Goal: Navigation & Orientation: Find specific page/section

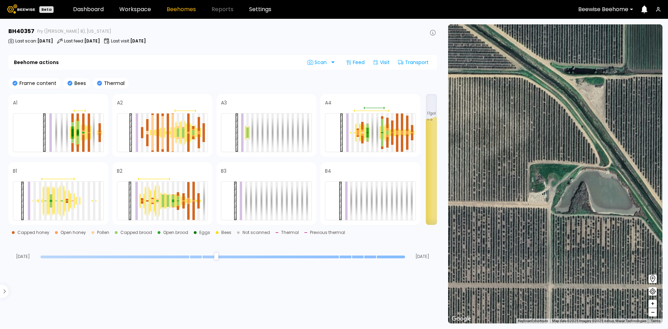
click at [601, 9] on div at bounding box center [603, 9] width 50 height 6
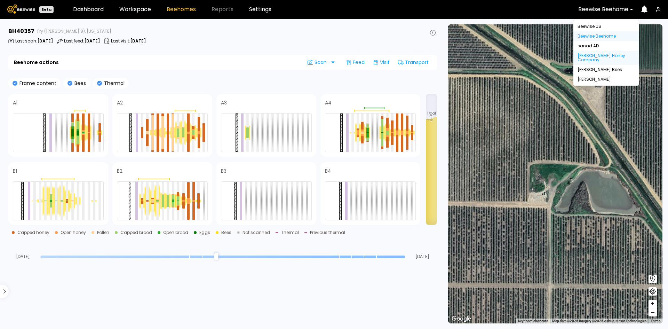
click at [588, 57] on div "[PERSON_NAME] Honey Company" at bounding box center [606, 58] width 65 height 14
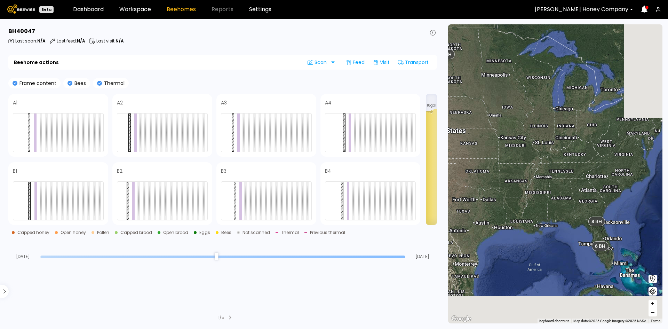
drag, startPoint x: 532, startPoint y: 249, endPoint x: 474, endPoint y: 139, distance: 124.8
click at [474, 139] on div "8 BH 3 BH 6 BH 6 BH 35 BH 3 BH 4 BH 2 BH" at bounding box center [555, 173] width 214 height 299
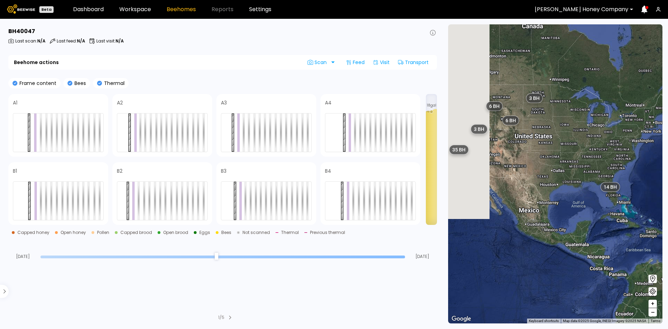
drag, startPoint x: 489, startPoint y: 207, endPoint x: 555, endPoint y: 203, distance: 66.3
click at [555, 203] on div "3 BH 6 BH 35 BH 3 BH 14 BH 6 BH" at bounding box center [555, 173] width 214 height 299
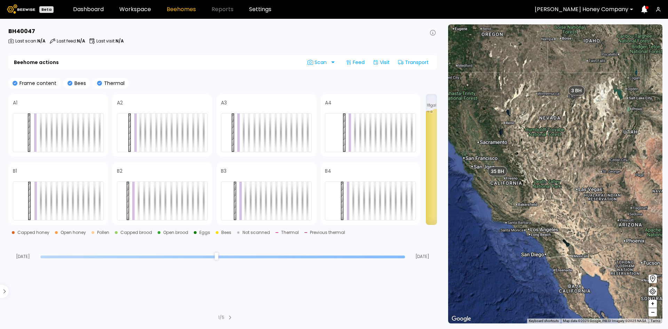
drag, startPoint x: 489, startPoint y: 151, endPoint x: 545, endPoint y: 181, distance: 63.7
click at [545, 181] on div "3 BH 6 BH 35 BH 3 BH 14 BH 6 BH" at bounding box center [555, 173] width 214 height 299
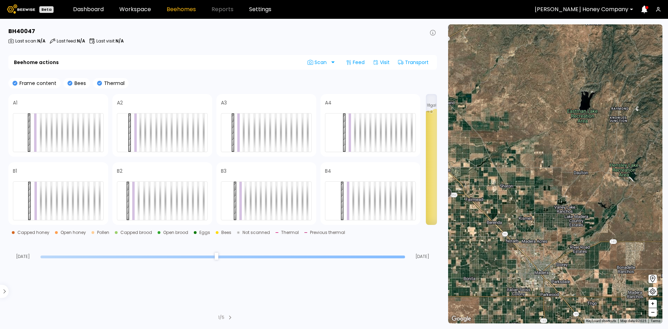
drag, startPoint x: 611, startPoint y: 180, endPoint x: 528, endPoint y: 105, distance: 112.9
click at [528, 105] on div "1 BH 1 BH 1 BH 1 BH 1 BH 1 BH 1 BH 1 BH 1 BH 1 BH 1 BH 1 BH 1 BH 1 BH 27 BH 1 B…" at bounding box center [555, 173] width 214 height 299
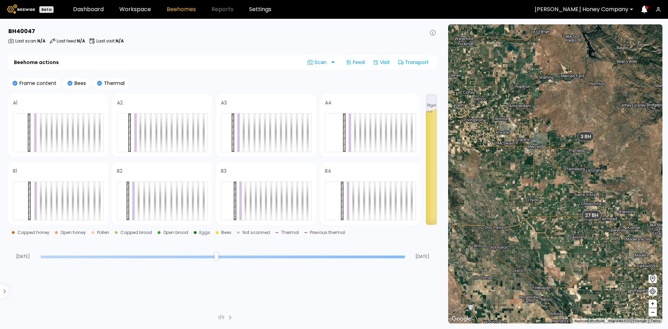
drag, startPoint x: 497, startPoint y: 116, endPoint x: 615, endPoint y: 177, distance: 132.6
click at [615, 177] on div "1 BH 1 BH 1 BH 1 BH 1 BH 1 BH 1 BH 1 BH 1 BH 1 BH 1 BH 1 BH 1 BH 1 BH 27 BH 1 B…" at bounding box center [555, 173] width 214 height 299
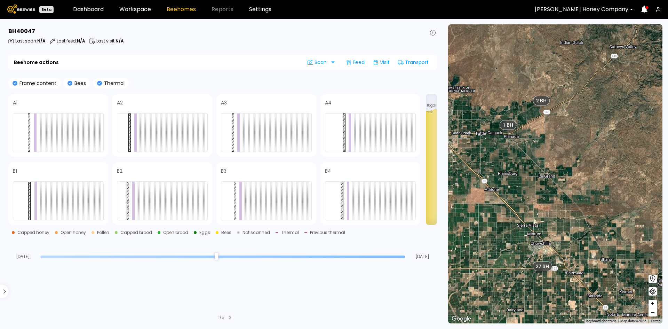
drag, startPoint x: 621, startPoint y: 165, endPoint x: 558, endPoint y: 163, distance: 62.7
click at [559, 163] on div "1 BH 1 BH 1 BH 1 BH 1 BH 1 BH 1 BH 1 BH 1 BH 1 BH 1 BH 1 BH 1 BH 1 BH 27 BH 1 B…" at bounding box center [555, 173] width 214 height 299
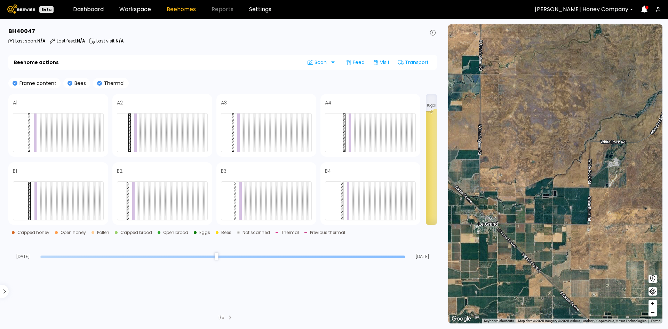
drag, startPoint x: 517, startPoint y: 176, endPoint x: 563, endPoint y: 176, distance: 46.3
click at [563, 176] on div "1 BH 1 BH 1 BH 1 BH 1 BH 1 BH 1 BH 1 BH 1 BH 1 BH 1 BH 1 BH 1 BH 1 BH 27 BH 1 B…" at bounding box center [555, 173] width 214 height 299
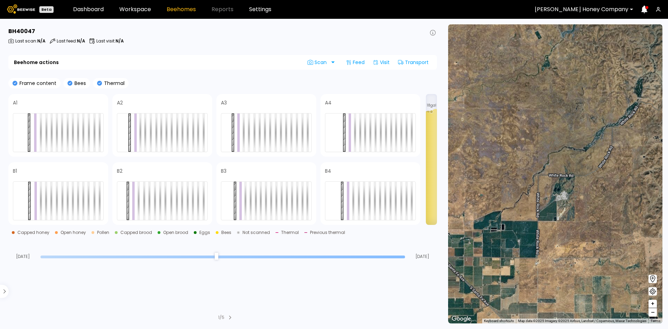
drag, startPoint x: 584, startPoint y: 134, endPoint x: 525, endPoint y: 174, distance: 71.3
click at [526, 173] on div "1 BH 1 BH 1 BH 1 BH 1 BH 1 BH 1 BH 1 BH 1 BH 1 BH 1 BH 1 BH 1 BH 1 BH 27 BH 1 B…" at bounding box center [555, 173] width 214 height 299
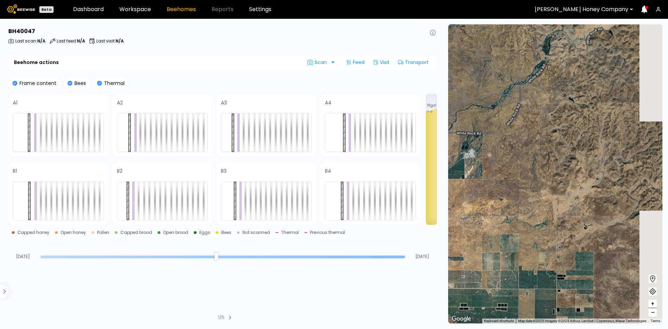
drag, startPoint x: 599, startPoint y: 202, endPoint x: 434, endPoint y: 221, distance: 165.8
click at [433, 222] on main "BH 40047 Last scan : N/A Last feed : N/A Last visit : N/A Beehome actions Scan …" at bounding box center [334, 174] width 668 height 310
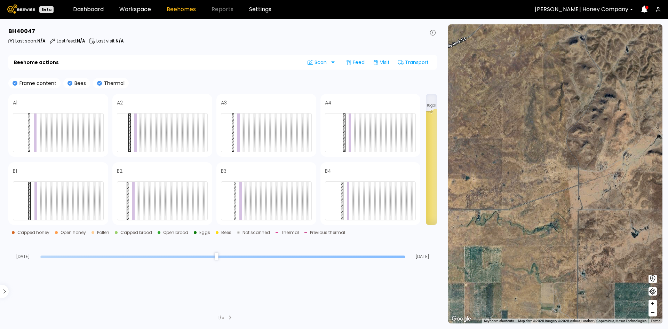
drag, startPoint x: 558, startPoint y: 212, endPoint x: 530, endPoint y: 222, distance: 29.9
click at [530, 222] on div "1 BH 1 BH 1 BH 1 BH 1 BH 1 BH 1 BH 1 BH 1 BH 1 BH 1 BH 1 BH 1 BH 1 BH 1 BH 1 BH…" at bounding box center [555, 173] width 214 height 299
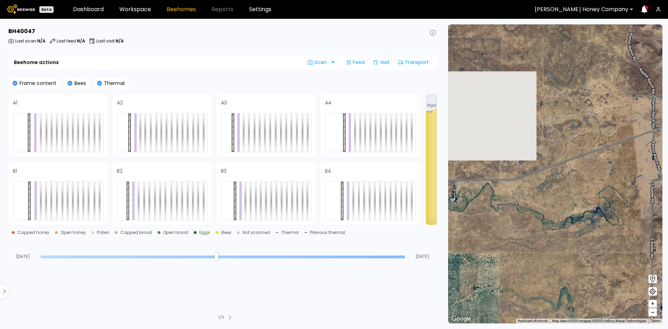
drag, startPoint x: 509, startPoint y: 228, endPoint x: 647, endPoint y: 182, distance: 145.2
click at [647, 182] on div "1 BH 1 BH 1 BH 1 BH 1 BH 1 BH 1 BH 1 BH 1 BH 1 BH 1 BH 1 BH 1 BH 1 BH 1 BH 1 BH…" at bounding box center [555, 173] width 214 height 299
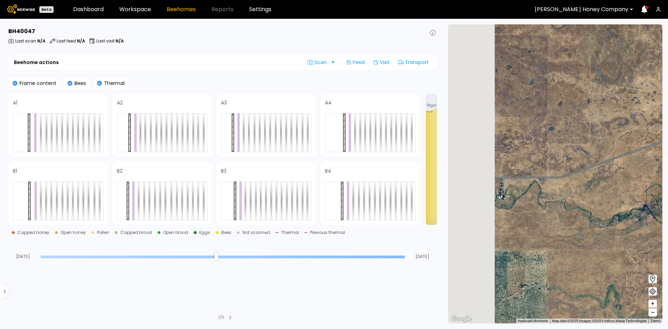
drag, startPoint x: 506, startPoint y: 199, endPoint x: 578, endPoint y: 196, distance: 72.1
click at [578, 196] on div "1 BH 1 BH 1 BH 1 BH 1 BH 1 BH 1 BH 1 BH 1 BH 1 BH 1 BH 1 BH 1 BH 1 BH 1 BH 1 BH…" at bounding box center [555, 173] width 214 height 299
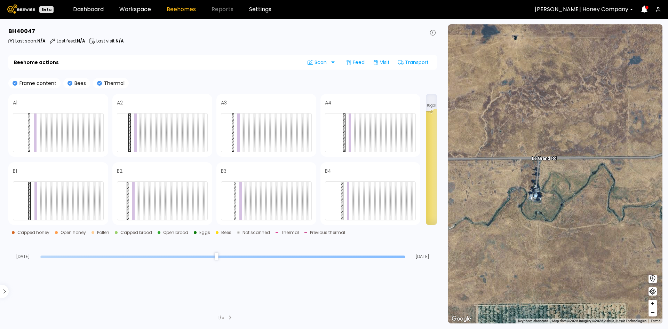
click at [588, 8] on div at bounding box center [582, 9] width 94 height 6
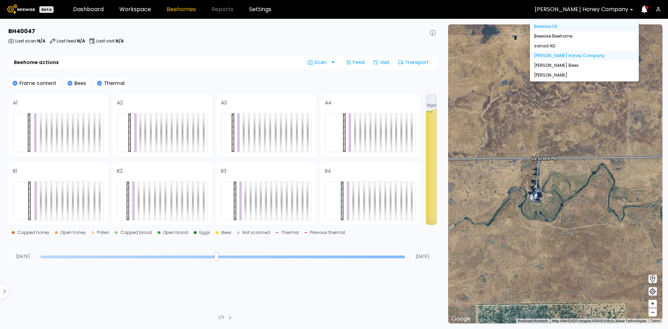
click at [566, 24] on div "Beewise US" at bounding box center [584, 27] width 109 height 10
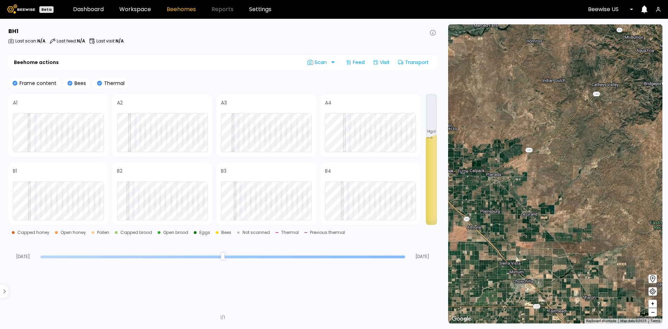
drag, startPoint x: 577, startPoint y: 236, endPoint x: 558, endPoint y: 189, distance: 50.7
click at [558, 191] on div "1 BH 1 BH 1 BH 1 BH 1 BH 11 BH 9 BH" at bounding box center [555, 173] width 214 height 299
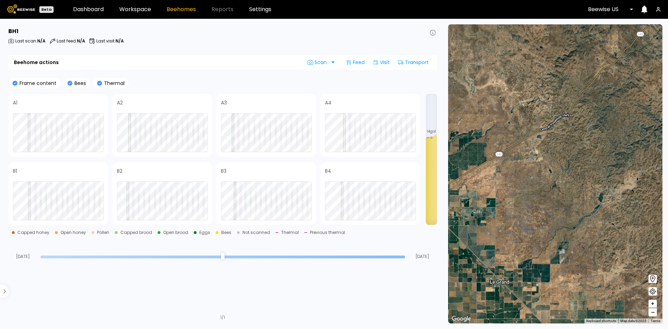
drag, startPoint x: 605, startPoint y: 108, endPoint x: 541, endPoint y: 160, distance: 82.1
click at [541, 160] on div "1 BH 1 BH 1 BH 1 BH 1 BH 11 BH 9 BH" at bounding box center [555, 173] width 214 height 299
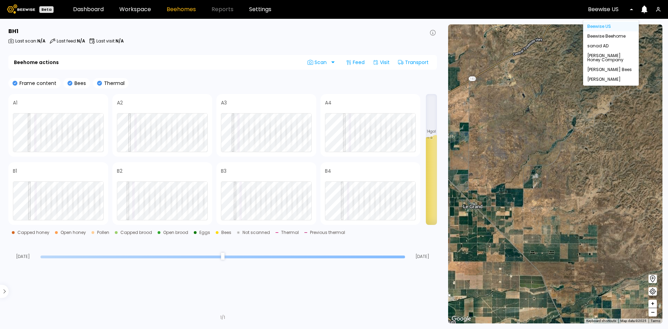
click at [603, 10] on div at bounding box center [608, 9] width 40 height 6
click at [606, 58] on div "[PERSON_NAME] Honey Company" at bounding box center [611, 58] width 56 height 14
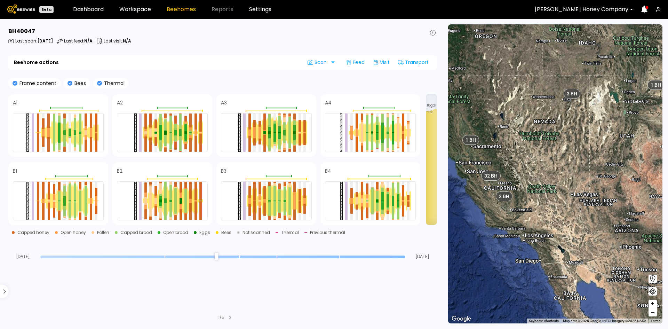
drag, startPoint x: 508, startPoint y: 175, endPoint x: 549, endPoint y: 171, distance: 40.6
click at [548, 171] on div "3 BH 6 BH 32 BH 2 BH 8 BH 6 BH 1 BH 2 BH 3 BH 1 BH 1 BH 1 BH 1 BH" at bounding box center [555, 173] width 214 height 299
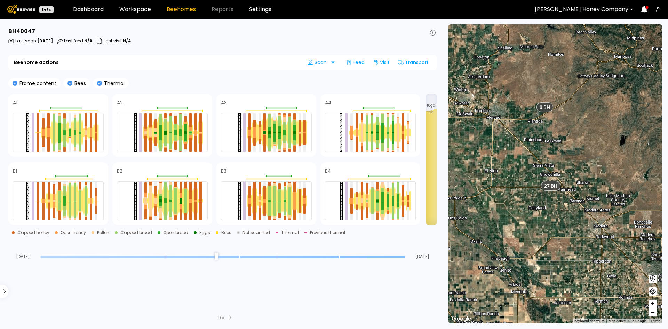
drag, startPoint x: 501, startPoint y: 110, endPoint x: 539, endPoint y: 121, distance: 39.5
click at [539, 121] on div "2 BH 1 BH 1 BH 1 BH 1 BH 1 BH 1 BH 1 BH 1 BH 1 BH 1 BH 1 BH 1 BH 1 BH 1 BH 27 B…" at bounding box center [555, 173] width 214 height 299
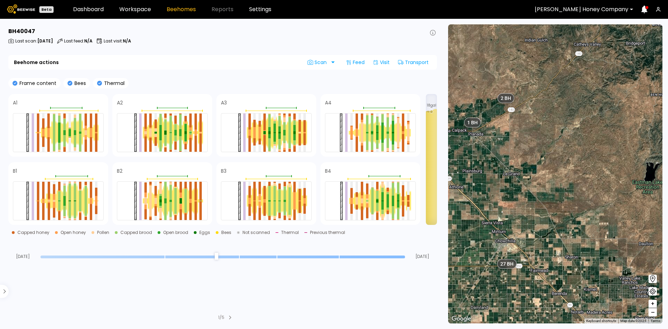
drag, startPoint x: 526, startPoint y: 126, endPoint x: 496, endPoint y: 167, distance: 50.5
click at [496, 166] on div "2 BH 1 BH 1 BH 1 BH 1 BH 1 BH 1 BH 1 BH 1 BH 1 BH 1 BH 1 BH 1 BH 1 BH 1 BH 27 B…" at bounding box center [555, 173] width 214 height 299
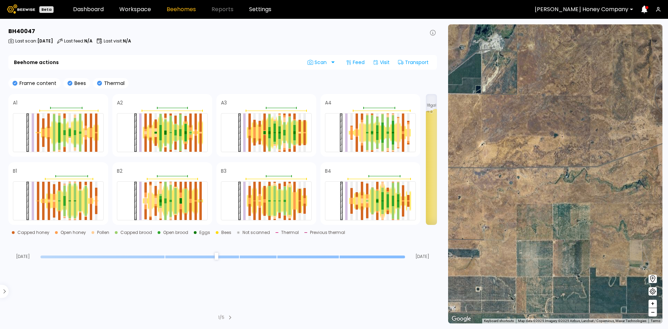
drag, startPoint x: 528, startPoint y: 177, endPoint x: 545, endPoint y: 179, distance: 17.1
click at [545, 179] on div "1 BH 1 BH 1 BH 1 BH 1 BH 1 BH 1 BH 1 BH 1 BH 1 BH 1 BH 1 BH 1 BH 1 BH 1 BH 1 BH…" at bounding box center [555, 173] width 214 height 299
click at [605, 14] on div "[PERSON_NAME] Honey Company" at bounding box center [581, 9] width 103 height 16
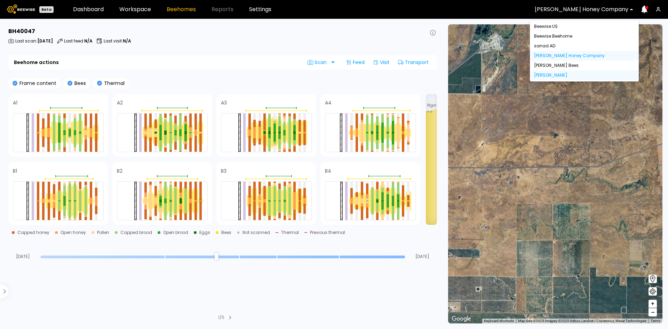
click at [564, 73] on div "[PERSON_NAME]" at bounding box center [584, 75] width 109 height 10
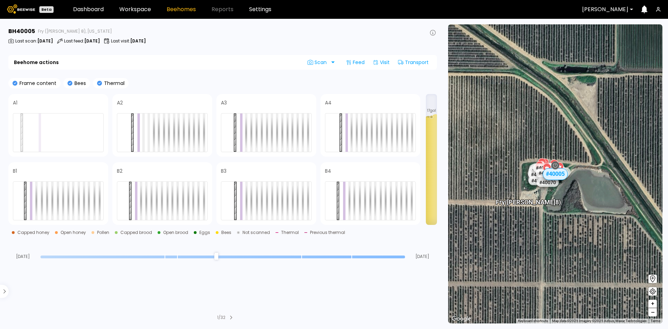
click at [602, 9] on div at bounding box center [605, 9] width 46 height 6
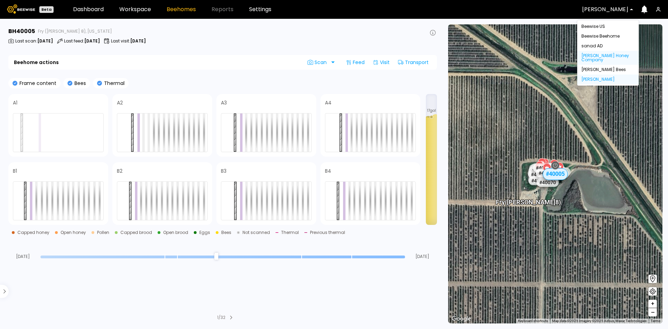
click at [598, 57] on div "[PERSON_NAME] Honey Company" at bounding box center [608, 58] width 62 height 14
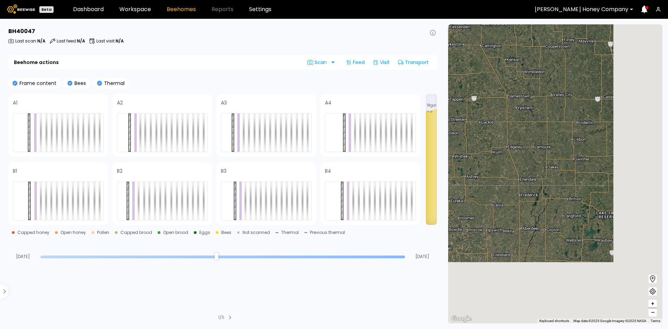
drag, startPoint x: 562, startPoint y: 258, endPoint x: 508, endPoint y: 150, distance: 120.5
click at [508, 150] on div "1 BH 1 BH 1 BH 1 BH 1 BH 1 BH 1 BH 1 BH 1 BH 1 BH 1 BH 1 BH 1 BH 1 BH 30 BH 2 B…" at bounding box center [555, 173] width 214 height 299
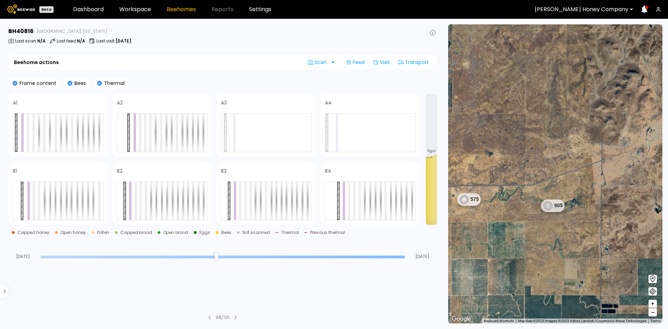
drag, startPoint x: 546, startPoint y: 199, endPoint x: 513, endPoint y: 201, distance: 33.1
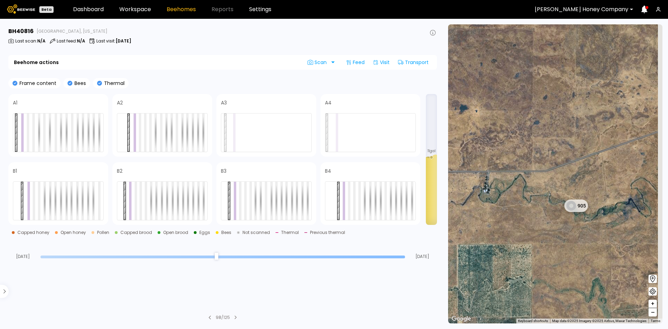
drag, startPoint x: 561, startPoint y: 206, endPoint x: 531, endPoint y: 211, distance: 30.3
click at [533, 213] on div "1 BH 1 BH 1 BH 1 BH 1 BH 1 BH 1 BH 1 BH 1 BH 1 BH 1 BH 1 BH 1 BH 1 BH 1 BH 1 BH…" at bounding box center [555, 173] width 214 height 299
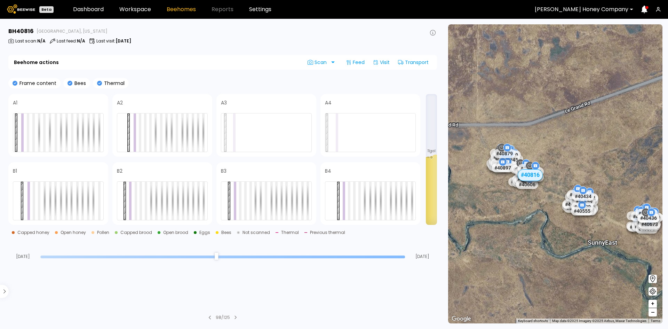
drag, startPoint x: 554, startPoint y: 180, endPoint x: 495, endPoint y: 200, distance: 62.2
click at [497, 202] on div "# 40381 # 40669 # 40121 # 40161 # 40503 # 40428 # 40551 # 40688 # 40955 # 40488…" at bounding box center [555, 173] width 214 height 299
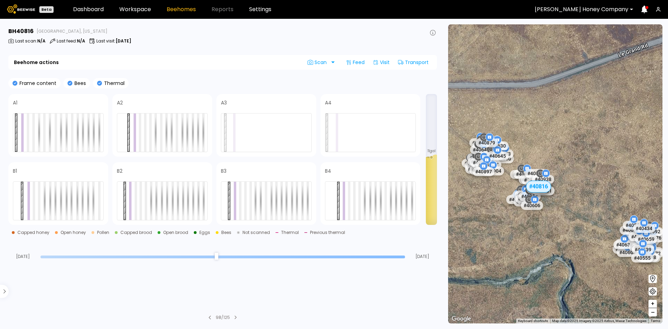
drag, startPoint x: 573, startPoint y: 238, endPoint x: 522, endPoint y: 215, distance: 56.4
click at [522, 215] on div "# 40381 # 40669 # 40121 # 40161 # 40503 # 40428 # 40551 # 40688 # 40955 # 40488…" at bounding box center [555, 173] width 214 height 299
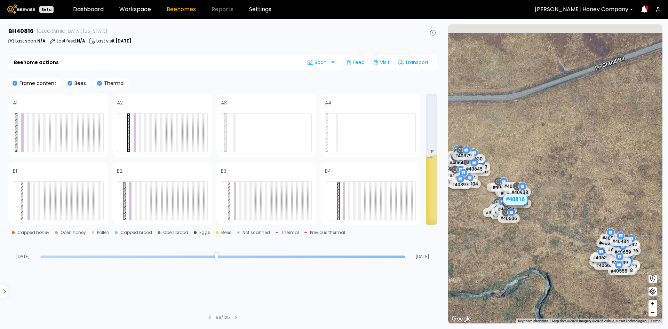
drag, startPoint x: 517, startPoint y: 204, endPoint x: 576, endPoint y: 256, distance: 78.2
click at [577, 256] on div "# 40381 # 40669 # 40121 # 40161 # 40503 # 40428 # 40551 # 40688 # 40955 # 40488…" at bounding box center [555, 173] width 214 height 299
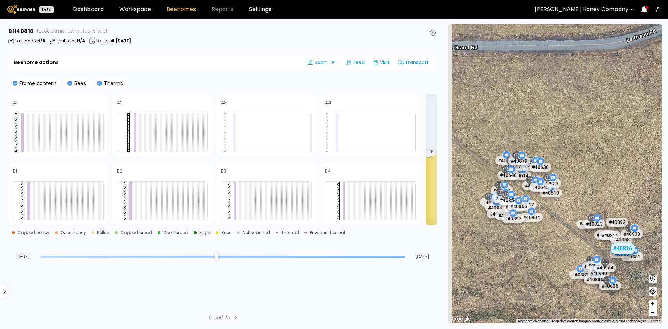
drag, startPoint x: 462, startPoint y: 195, endPoint x: 542, endPoint y: 255, distance: 99.9
click at [541, 256] on div "# 40381 # 40669 # 40121 # 40161 # 40503 # 40428 # 40551 # 40688 # 40955 # 40488…" at bounding box center [555, 173] width 214 height 299
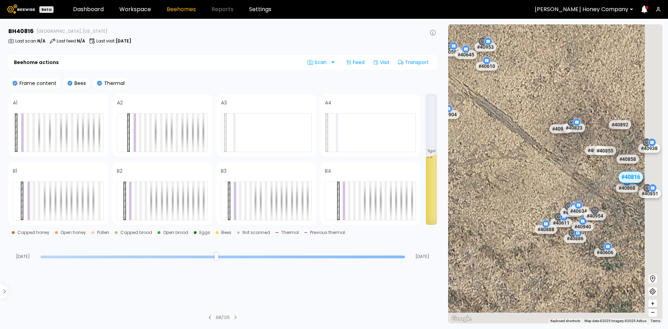
drag, startPoint x: 586, startPoint y: 274, endPoint x: 476, endPoint y: 152, distance: 163.8
click at [476, 152] on div "# 40381 # 40669 # 40121 # 40161 # 40503 # 40428 # 40551 # 40688 # 40955 # 40488…" at bounding box center [555, 173] width 214 height 299
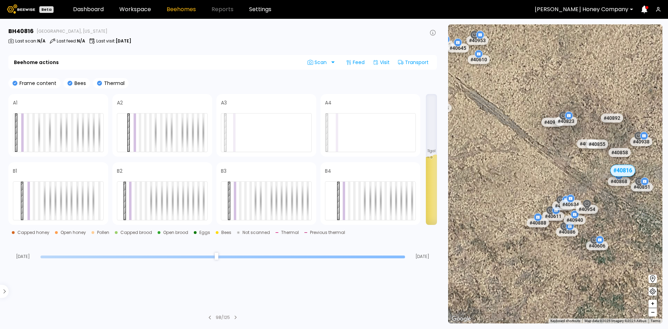
drag, startPoint x: 567, startPoint y: 183, endPoint x: 550, endPoint y: 176, distance: 18.4
click at [550, 176] on div "# 40381 # 40669 # 40121 # 40161 # 40503 # 40428 # 40551 # 40688 # 40955 # 40488…" at bounding box center [555, 173] width 214 height 299
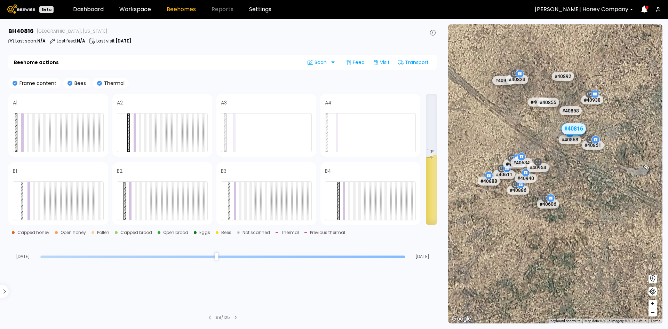
drag, startPoint x: 612, startPoint y: 232, endPoint x: 571, endPoint y: 193, distance: 56.4
click at [571, 193] on div "# 40381 # 40669 # 40121 # 40161 # 40503 # 40428 # 40551 # 40688 # 40955 # 40488…" at bounding box center [555, 173] width 214 height 299
drag, startPoint x: 598, startPoint y: 195, endPoint x: 573, endPoint y: 197, distance: 24.8
click at [578, 193] on div "# 40381 # 40669 # 40121 # 40161 # 40503 # 40428 # 40551 # 40688 # 40955 # 40488…" at bounding box center [555, 173] width 214 height 299
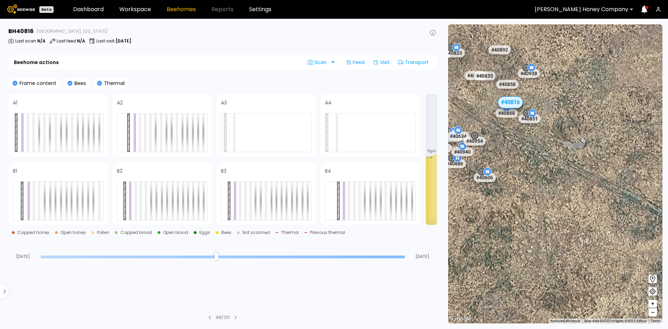
drag, startPoint x: 581, startPoint y: 195, endPoint x: 552, endPoint y: 171, distance: 37.3
click at [552, 171] on div "# 40381 # 40669 # 40121 # 40161 # 40503 # 40428 # 40551 # 40688 # 40955 # 40488…" at bounding box center [555, 173] width 214 height 299
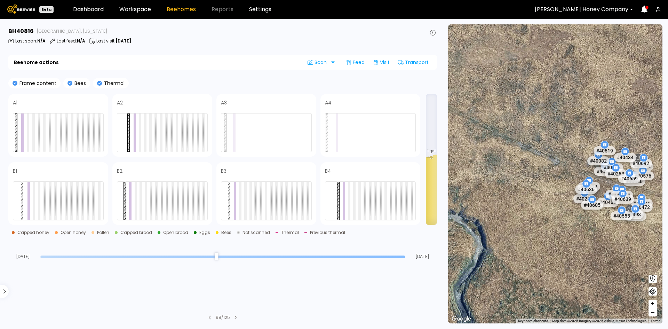
drag, startPoint x: 553, startPoint y: 210, endPoint x: 438, endPoint y: 137, distance: 136.6
click at [438, 137] on main "BH 40816 Sunny East, California Last scan : N/A Last feed : N/A Last visit : Ma…" at bounding box center [334, 174] width 668 height 310
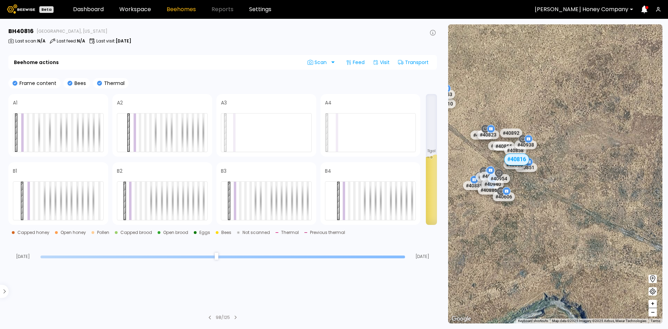
drag, startPoint x: 532, startPoint y: 155, endPoint x: 660, endPoint y: 245, distance: 157.0
click at [661, 247] on div "# 40381 # 40669 # 40121 # 40161 # 40503 # 40428 # 40551 # 40688 # 40955 # 40488…" at bounding box center [555, 173] width 214 height 299
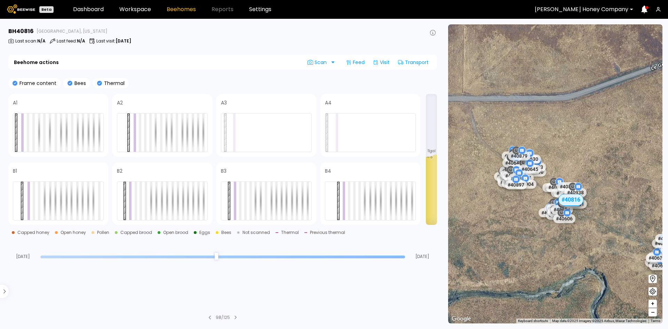
drag, startPoint x: 503, startPoint y: 184, endPoint x: 519, endPoint y: 200, distance: 22.4
click at [519, 200] on div "# 40381 # 40669 # 40121 # 40161 # 40503 # 40428 # 40551 # 40688 # 40955 # 40488…" at bounding box center [555, 173] width 214 height 299
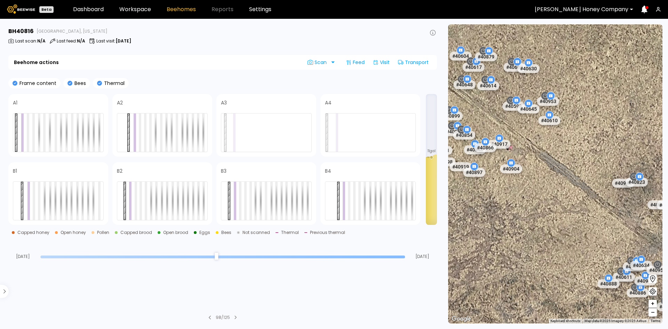
drag, startPoint x: 590, startPoint y: 204, endPoint x: 526, endPoint y: 124, distance: 103.1
click at [526, 124] on div "# 40381 # 40669 # 40121 # 40161 # 40503 # 40428 # 40551 # 40688 # 40955 # 40488…" at bounding box center [555, 173] width 214 height 299
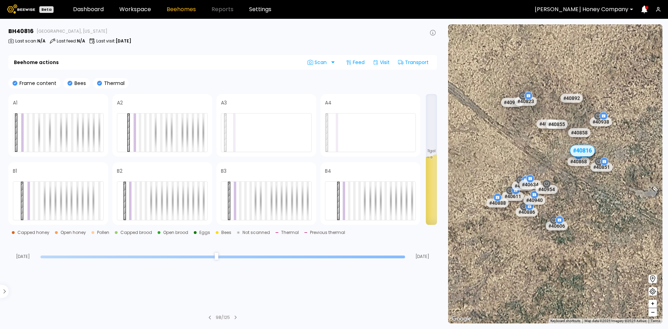
drag, startPoint x: 572, startPoint y: 228, endPoint x: 528, endPoint y: 217, distance: 46.3
click at [527, 218] on div "# 40886" at bounding box center [538, 216] width 22 height 9
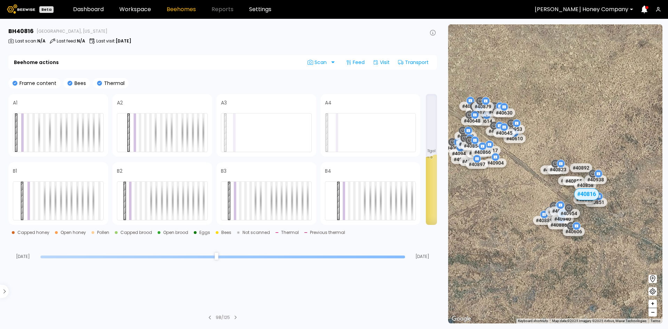
drag, startPoint x: 504, startPoint y: 168, endPoint x: 524, endPoint y: 193, distance: 32.1
click at [524, 193] on div "# 40381 # 40669 # 40121 # 40161 # 40503 # 40428 # 40551 # 40688 # 40955 # 40488…" at bounding box center [555, 173] width 214 height 299
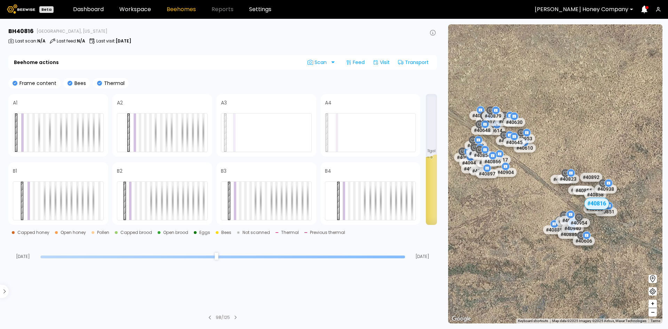
drag, startPoint x: 513, startPoint y: 189, endPoint x: 524, endPoint y: 198, distance: 14.6
click at [524, 198] on div "# 40381 # 40669 # 40121 # 40161 # 40503 # 40428 # 40551 # 40688 # 40955 # 40488…" at bounding box center [555, 173] width 214 height 299
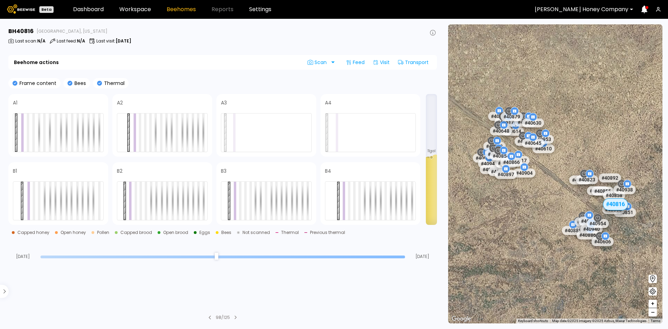
drag, startPoint x: 528, startPoint y: 215, endPoint x: 564, endPoint y: 242, distance: 45.3
click at [564, 242] on div "# 40381 # 40669 # 40121 # 40161 # 40503 # 40428 # 40551 # 40688 # 40955 # 40488…" at bounding box center [555, 173] width 214 height 299
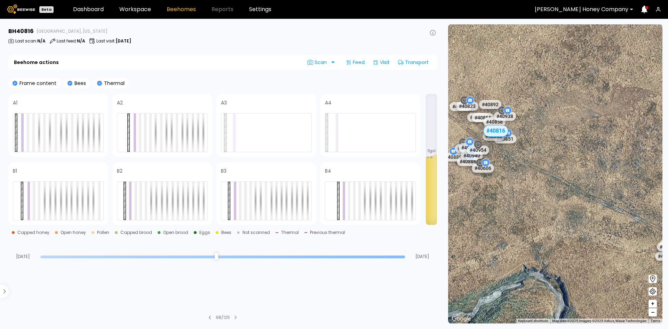
drag, startPoint x: 561, startPoint y: 236, endPoint x: 491, endPoint y: 192, distance: 82.3
click at [491, 192] on div "# 40381 # 40669 # 40121 # 40161 # 40503 # 40428 # 40551 # 40688 # 40955 # 40488…" at bounding box center [555, 173] width 214 height 299
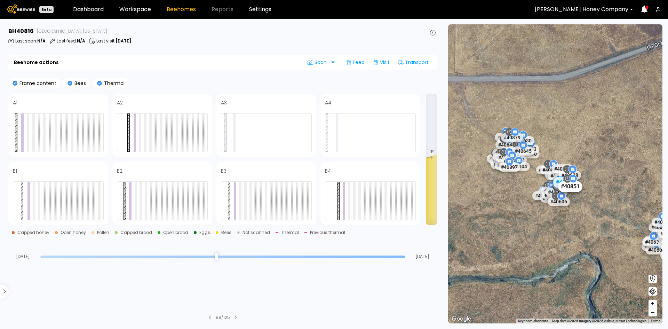
drag, startPoint x: 503, startPoint y: 196, endPoint x: 578, endPoint y: 192, distance: 74.9
click at [593, 234] on div "# 40381 # 40669 # 40121 # 40161 # 40503 # 40428 # 40551 # 40688 # 40955 # 40488…" at bounding box center [555, 173] width 214 height 299
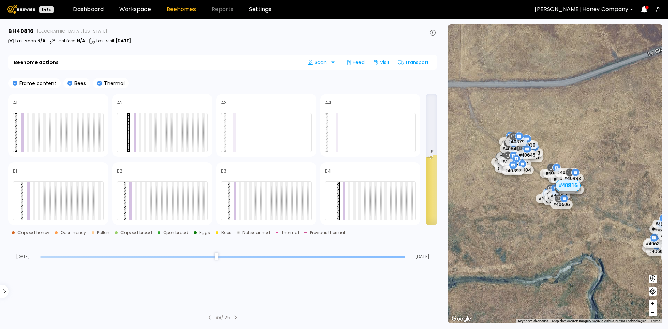
drag, startPoint x: 522, startPoint y: 193, endPoint x: 548, endPoint y: 214, distance: 33.4
click at [548, 214] on div "# 40381 # 40669 # 40121 # 40161 # 40503 # 40428 # 40551 # 40688 # 40955 # 40488…" at bounding box center [555, 173] width 214 height 299
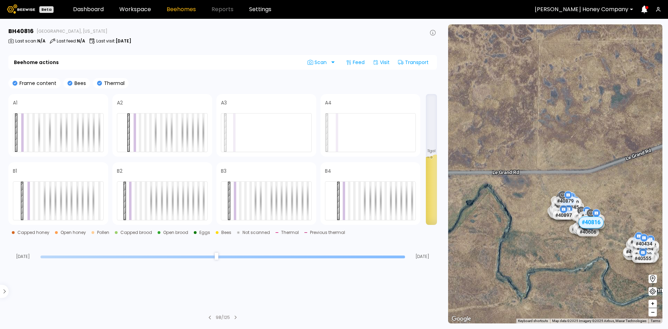
drag, startPoint x: 524, startPoint y: 208, endPoint x: 547, endPoint y: 222, distance: 27.0
click at [547, 222] on div "# 40381 # 40669 # 40121 # 40161 # 40503 # 40428 # 40551 # 40688 # 40955 # 40488…" at bounding box center [555, 173] width 214 height 299
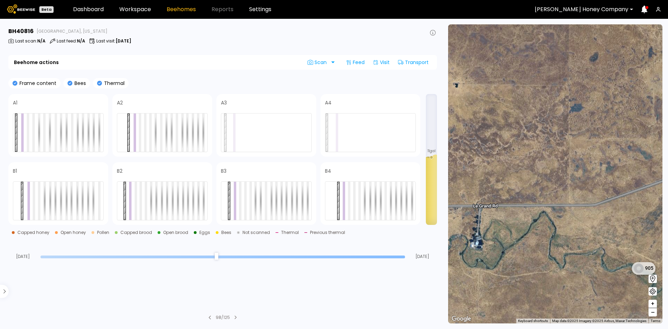
drag, startPoint x: 530, startPoint y: 235, endPoint x: 556, endPoint y: 243, distance: 28.2
click at [556, 243] on div "1 BH 1 BH 1 BH 1 BH 1 BH 1 BH 1 BH 1 BH 1 BH 1 BH 1 BH 1 BH 1 BH 1 BH 1 BH 1 BH…" at bounding box center [555, 173] width 214 height 299
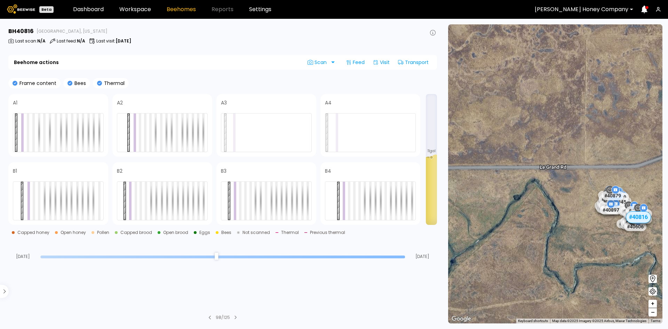
drag, startPoint x: 562, startPoint y: 237, endPoint x: 624, endPoint y: 234, distance: 61.3
click at [624, 234] on div "# 40381 # 40669 # 40121 # 40161 # 40503 # 40428 # 40551 # 40688 # 40955 # 40488…" at bounding box center [555, 173] width 214 height 299
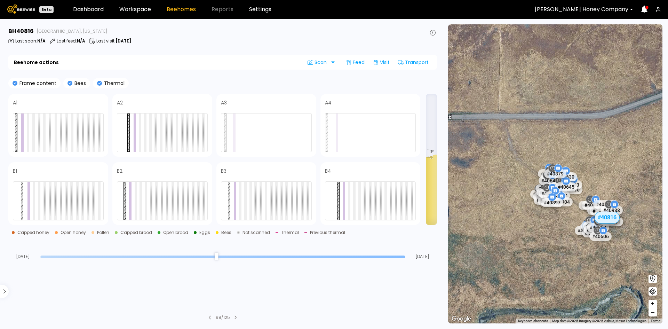
drag, startPoint x: 605, startPoint y: 247, endPoint x: 581, endPoint y: 247, distance: 23.3
click at [581, 247] on div "# 40381 # 40669 # 40121 # 40161 # 40503 # 40428 # 40551 # 40688 # 40955 # 40488…" at bounding box center [555, 173] width 214 height 299
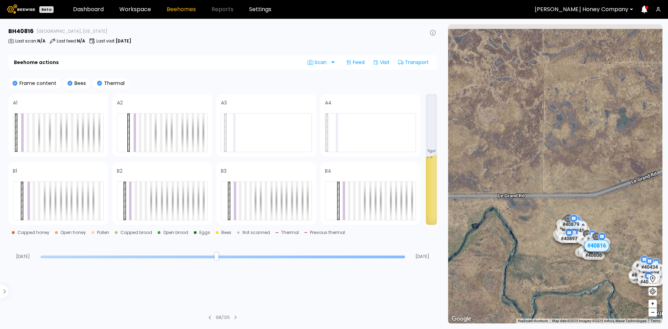
drag, startPoint x: 493, startPoint y: 230, endPoint x: 547, endPoint y: 262, distance: 62.9
click at [547, 262] on div "# 40381 # 40669 # 40121 # 40161 # 40503 # 40428 # 40551 # 40688 # 40955 # 40488…" at bounding box center [555, 173] width 214 height 299
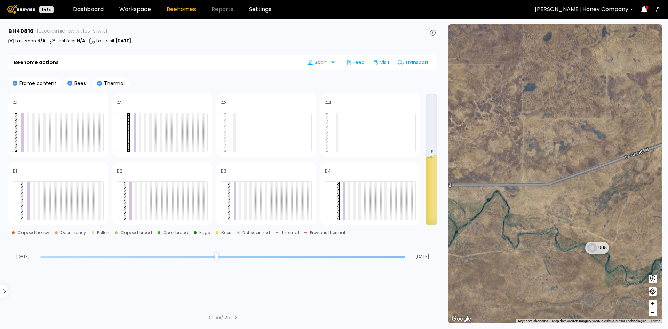
drag, startPoint x: 509, startPoint y: 252, endPoint x: 496, endPoint y: 214, distance: 40.5
click at [496, 214] on div "1 BH 1 BH 1 BH 1 BH 1 BH 1 BH 1 BH 1 BH 1 BH 1 BH 1 BH 1 BH 1 BH 1 BH 1 BH 1 BH…" at bounding box center [555, 173] width 214 height 299
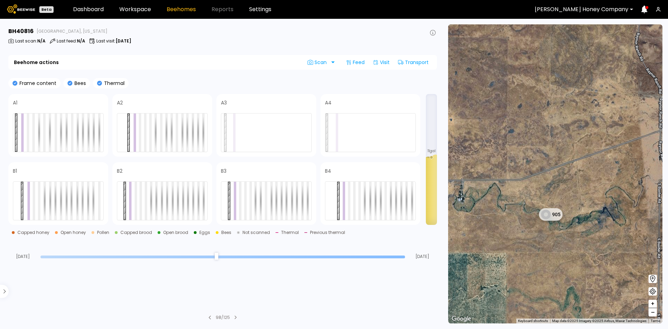
drag, startPoint x: 504, startPoint y: 235, endPoint x: 500, endPoint y: 215, distance: 20.2
click at [500, 215] on div "1 BH 1 BH 1 BH 1 BH 1 BH 1 BH 1 BH 1 BH 1 BH 1 BH 1 BH 1 BH 1 BH 1 BH 1 BH 1 BH…" at bounding box center [555, 173] width 214 height 299
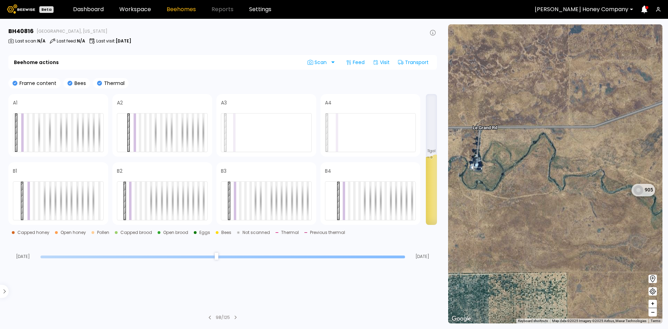
drag, startPoint x: 497, startPoint y: 215, endPoint x: 550, endPoint y: 197, distance: 56.7
click at [550, 197] on div "1 BH 1 BH 1 BH 1 BH 1 BH 1 BH 1 BH 1 BH 1 BH 1 BH 1 BH 1 BH 1 BH 1 BH 1 BH 1 BH…" at bounding box center [555, 173] width 214 height 299
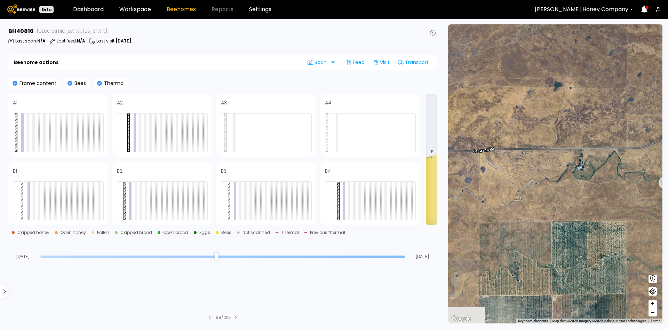
drag, startPoint x: 497, startPoint y: 223, endPoint x: 575, endPoint y: 209, distance: 79.1
click at [575, 209] on div "1 BH 1 BH 1 BH 1 BH 1 BH 1 BH 1 BH 1 BH 1 BH 1 BH 1 BH 1 BH 1 BH 1 BH 1 BH 1 BH…" at bounding box center [555, 173] width 214 height 299
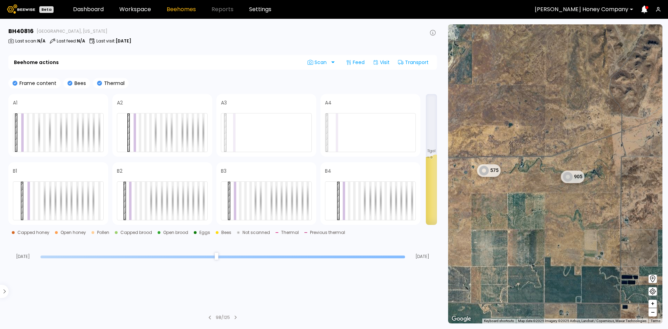
drag, startPoint x: 632, startPoint y: 211, endPoint x: 574, endPoint y: 189, distance: 61.9
click at [574, 189] on div "1 BH 1 BH 1 BH 1 BH 1 BH 1 BH 1 BH 1 BH 1 BH 1 BH 1 BH 1 BH 1 BH 1 BH 1 BH 1 BH…" at bounding box center [555, 173] width 214 height 299
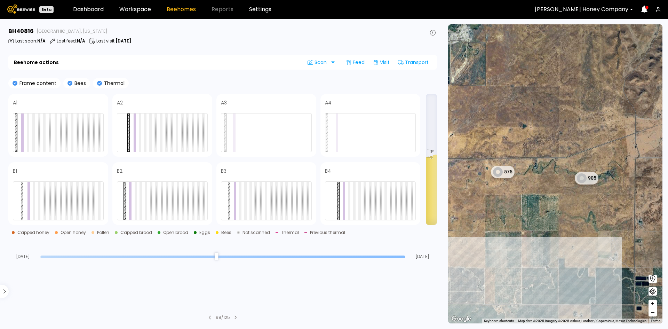
drag, startPoint x: 531, startPoint y: 142, endPoint x: 538, endPoint y: 144, distance: 7.9
click at [538, 144] on div "1 BH 1 BH 1 BH 1 BH 1 BH 1 BH 1 BH 1 BH 1 BH 1 BH 1 BH 1 BH 1 BH 1 BH 1 BH 1 BH…" at bounding box center [555, 173] width 214 height 299
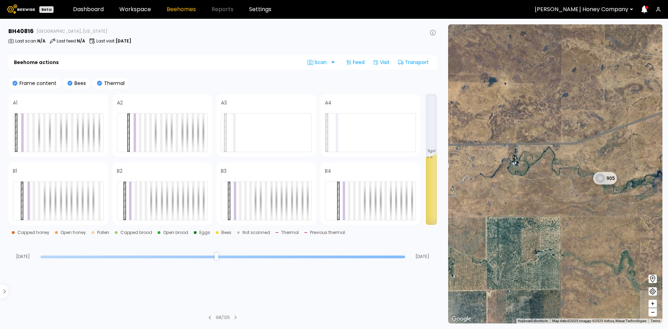
drag, startPoint x: 584, startPoint y: 178, endPoint x: 543, endPoint y: 177, distance: 41.1
click at [543, 177] on div "1 BH 1 BH 1 BH 1 BH 1 BH 1 BH 1 BH 1 BH 1 BH 1 BH 1 BH 1 BH 1 BH 1 BH 1 BH 1 BH…" at bounding box center [555, 173] width 214 height 299
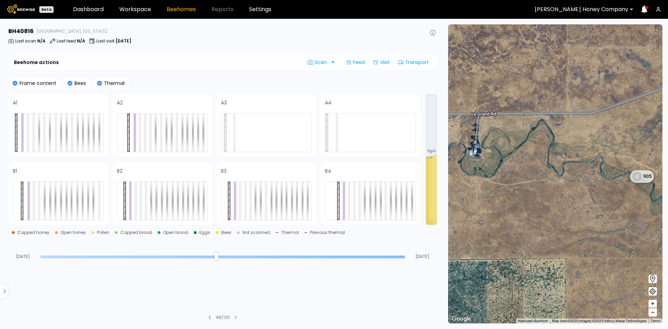
click at [535, 183] on div "1 BH 1 BH 1 BH 1 BH 1 BH 1 BH 1 BH 1 BH 1 BH 1 BH 1 BH 1 BH 1 BH 1 BH 1 BH 1 BH…" at bounding box center [555, 173] width 214 height 299
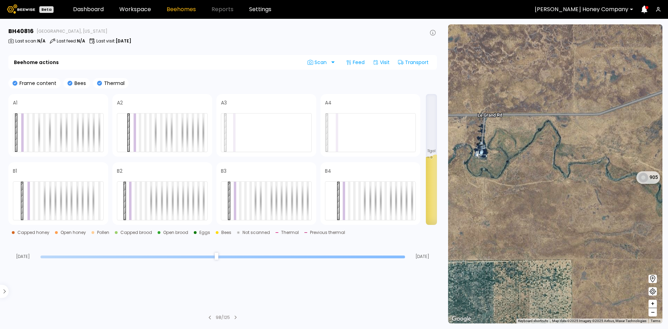
drag, startPoint x: 535, startPoint y: 183, endPoint x: 546, endPoint y: 191, distance: 14.3
click at [546, 191] on div "1 BH 1 BH 1 BH 1 BH 1 BH 1 BH 1 BH 1 BH 1 BH 1 BH 1 BH 1 BH 1 BH 1 BH 1 BH 1 BH…" at bounding box center [555, 173] width 214 height 299
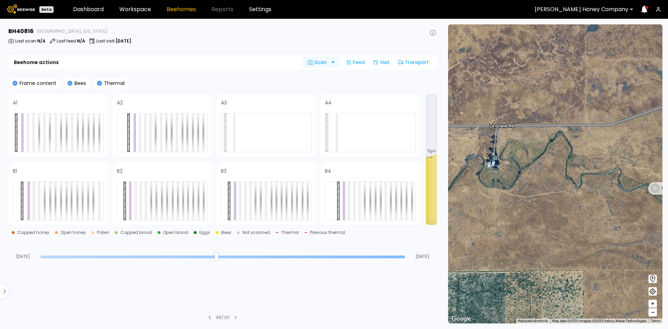
click at [335, 61] on div at bounding box center [338, 62] width 6 height 11
